Goal: Transaction & Acquisition: Purchase product/service

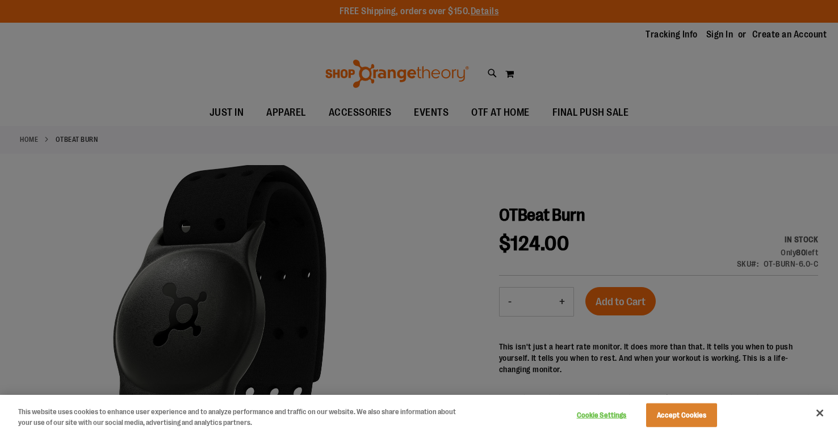
click at [369, 225] on div at bounding box center [419, 217] width 838 height 434
click at [817, 403] on button "Close" at bounding box center [819, 413] width 25 height 25
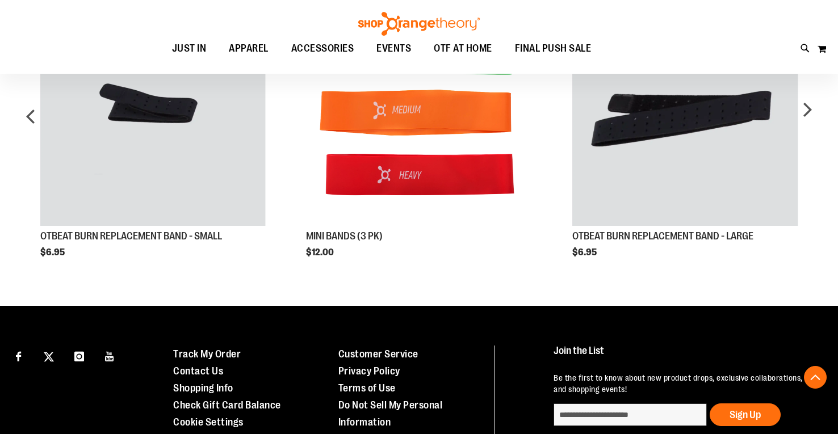
scroll to position [812, 0]
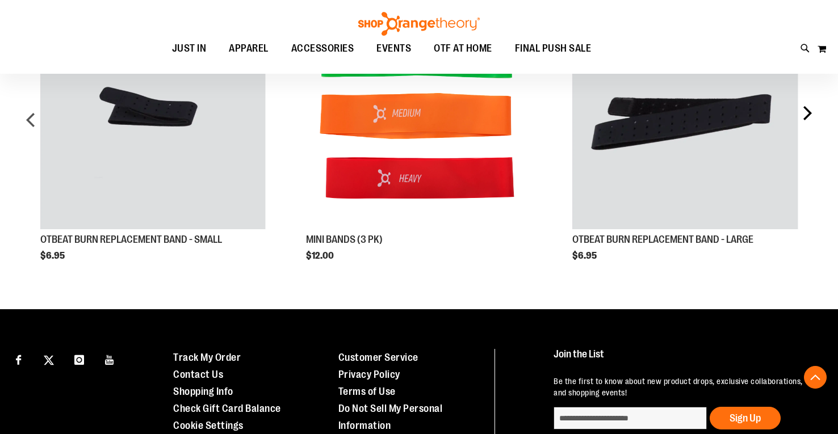
click at [809, 107] on div "next" at bounding box center [806, 124] width 23 height 274
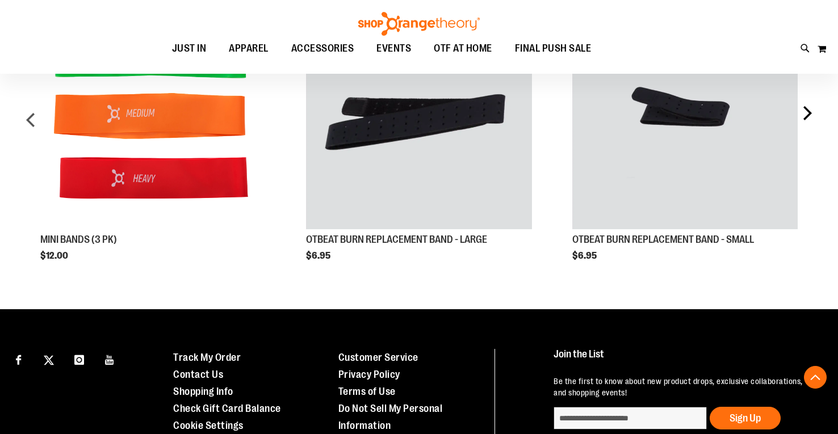
click at [809, 107] on div "next" at bounding box center [806, 124] width 23 height 274
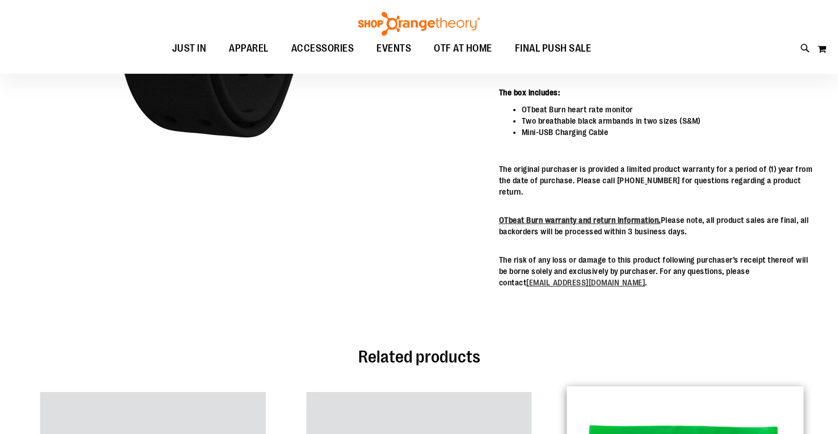
scroll to position [0, 0]
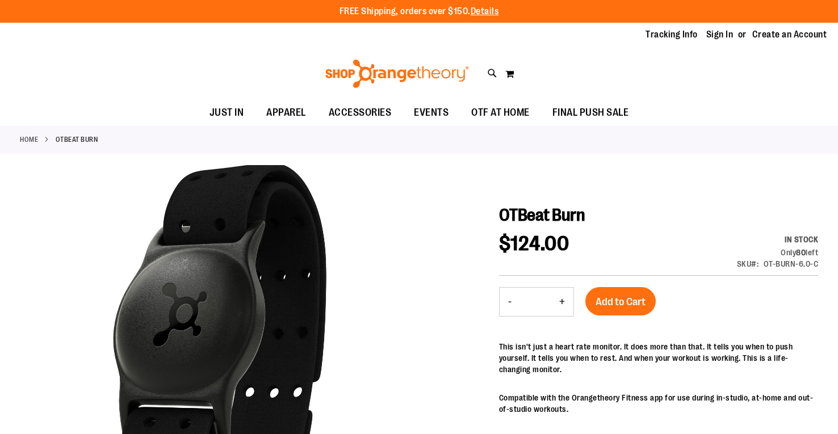
click at [487, 79] on div "Toggle Nav Search Popular Suggestions Advanced Search" at bounding box center [419, 74] width 838 height 52
click at [491, 75] on icon at bounding box center [492, 73] width 10 height 13
type input "****"
click at [490, 70] on icon at bounding box center [492, 73] width 10 height 13
type input "******"
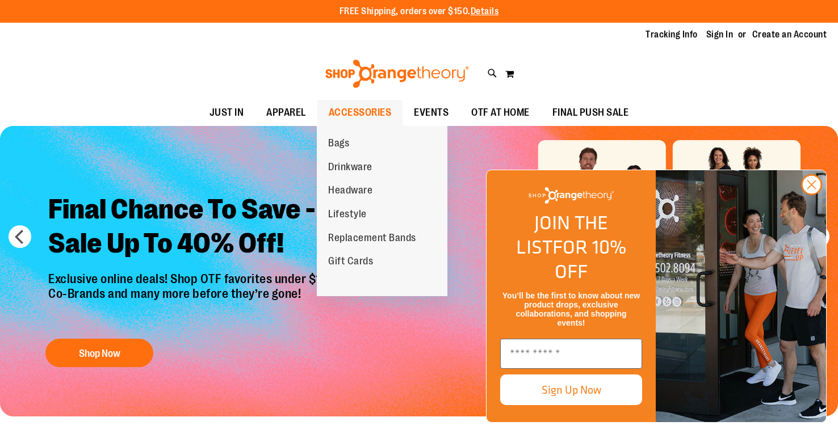
click at [337, 109] on span "ACCESSORIES" at bounding box center [360, 113] width 63 height 26
click at [386, 237] on span "Replacement Bands" at bounding box center [372, 239] width 88 height 14
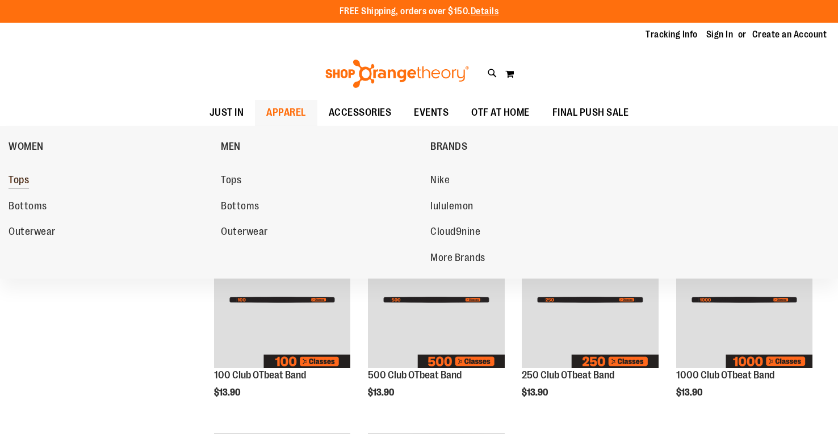
click at [17, 176] on span "Tops" at bounding box center [19, 181] width 20 height 14
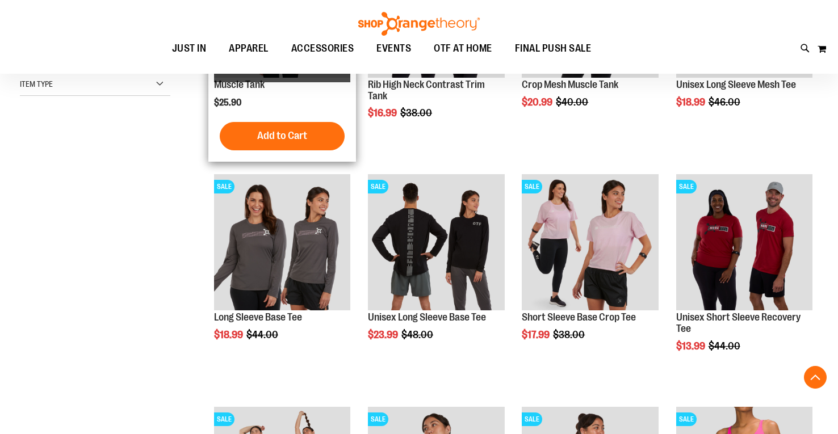
scroll to position [474, 0]
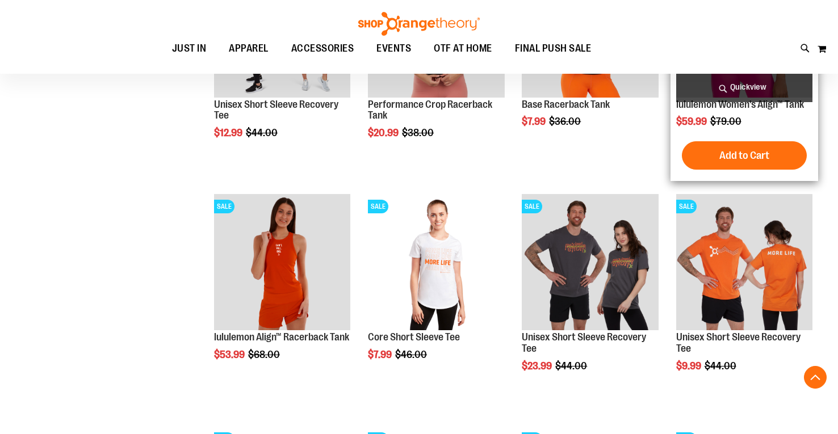
scroll to position [841, 0]
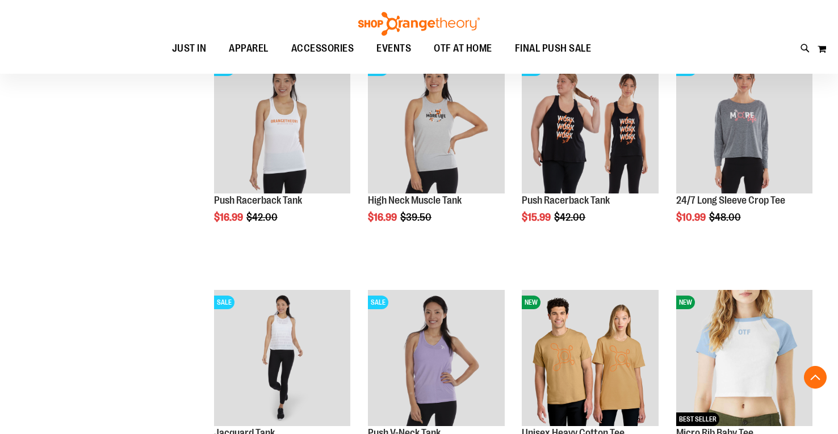
scroll to position [1769, 0]
